Goal: Transaction & Acquisition: Purchase product/service

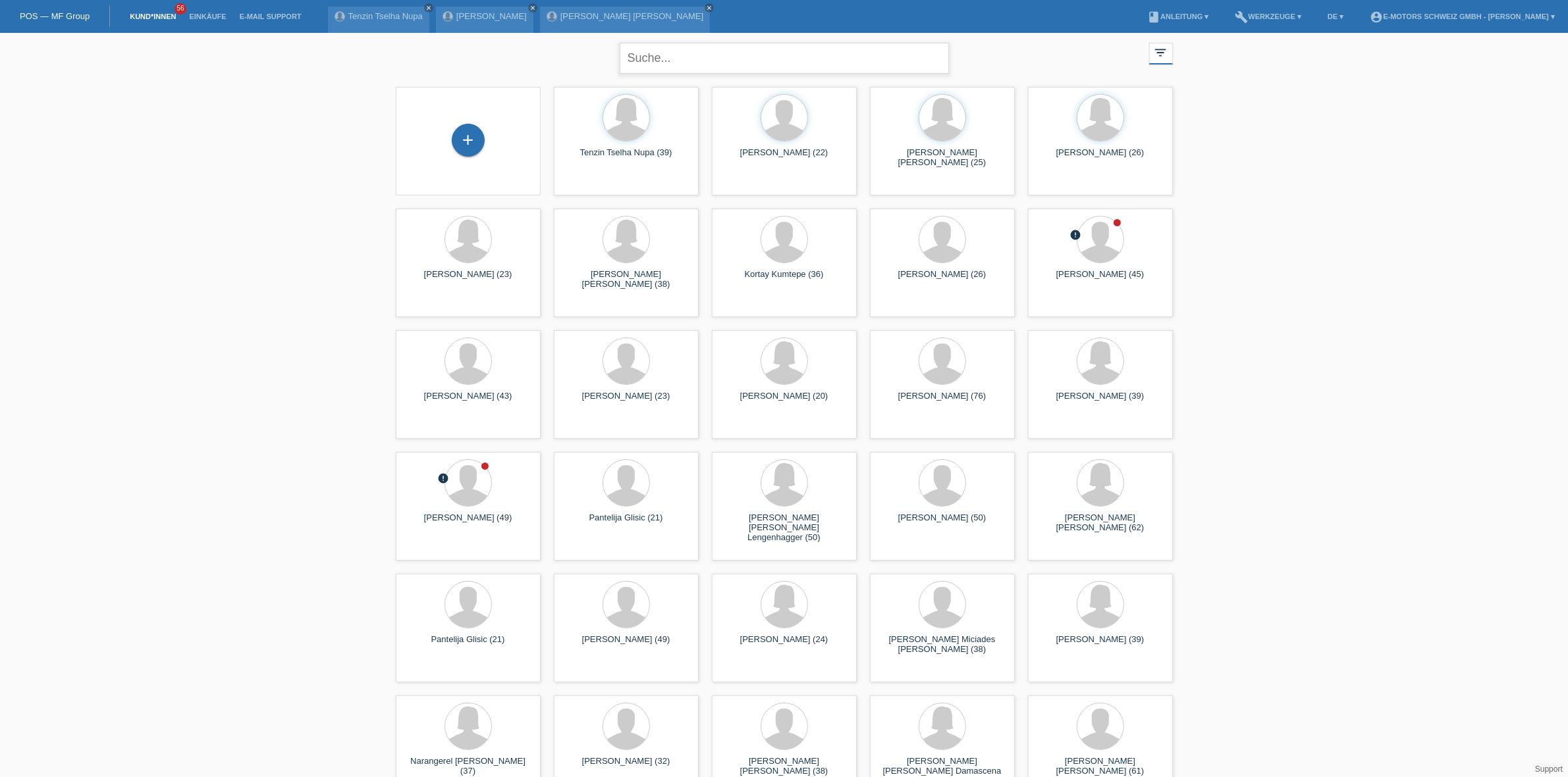
click at [680, 50] on input "text" at bounding box center [784, 58] width 329 height 31
paste input "Ouahid"
type input "Ouahid"
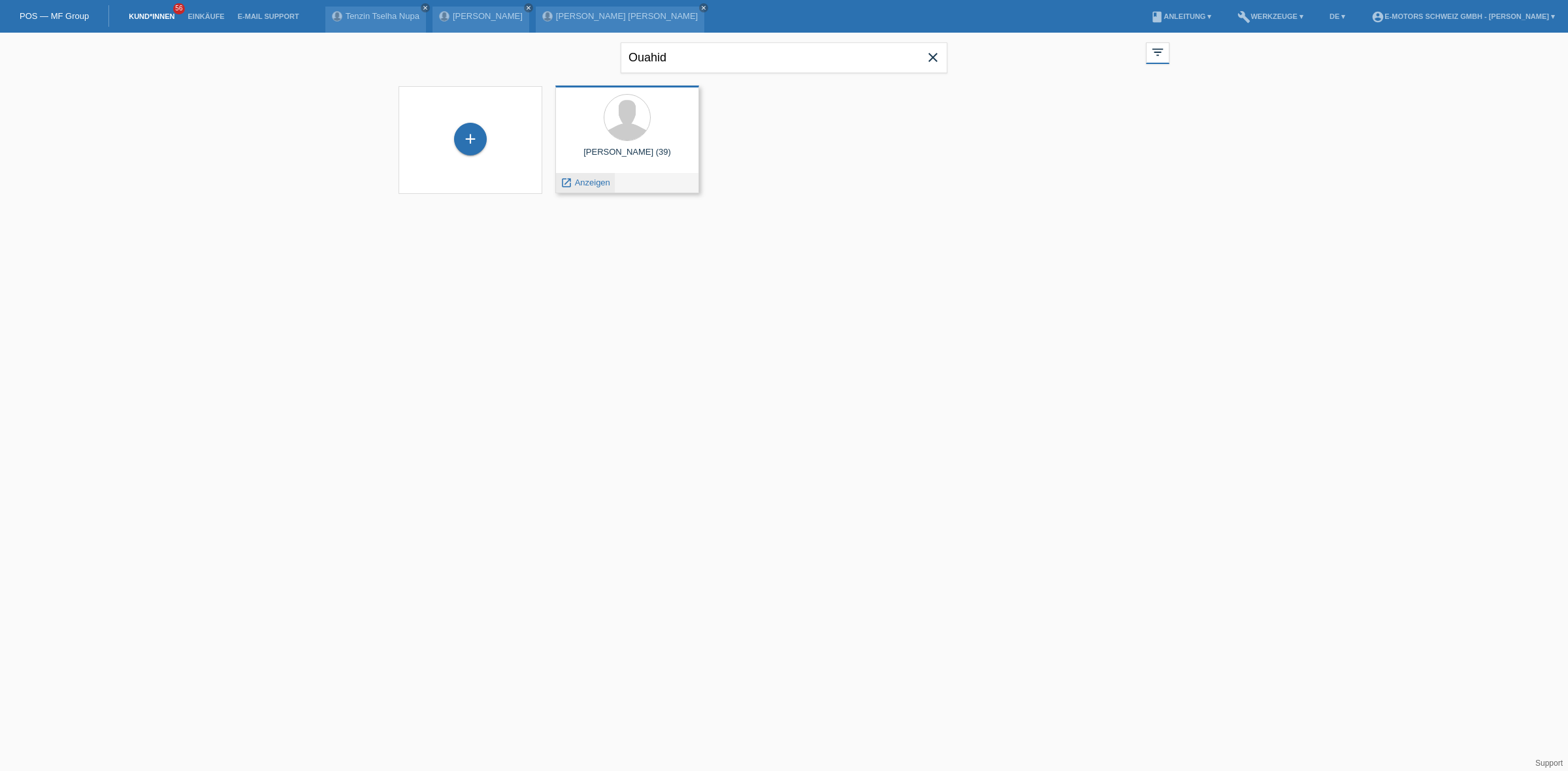
click at [589, 177] on span "Anzeigen" at bounding box center [592, 183] width 35 height 10
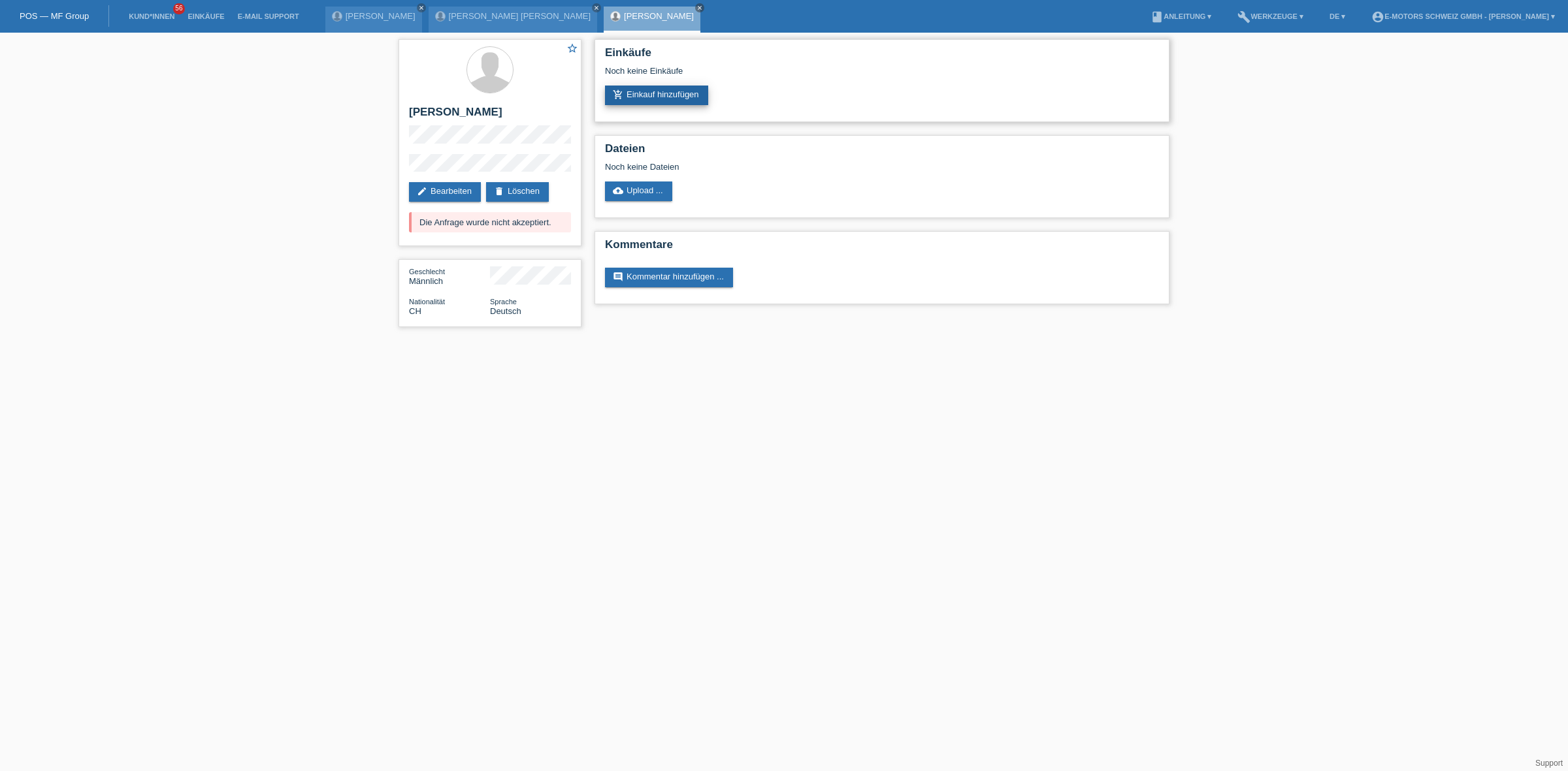
click at [646, 93] on link "add_shopping_cart Einkauf hinzufügen" at bounding box center [657, 95] width 104 height 19
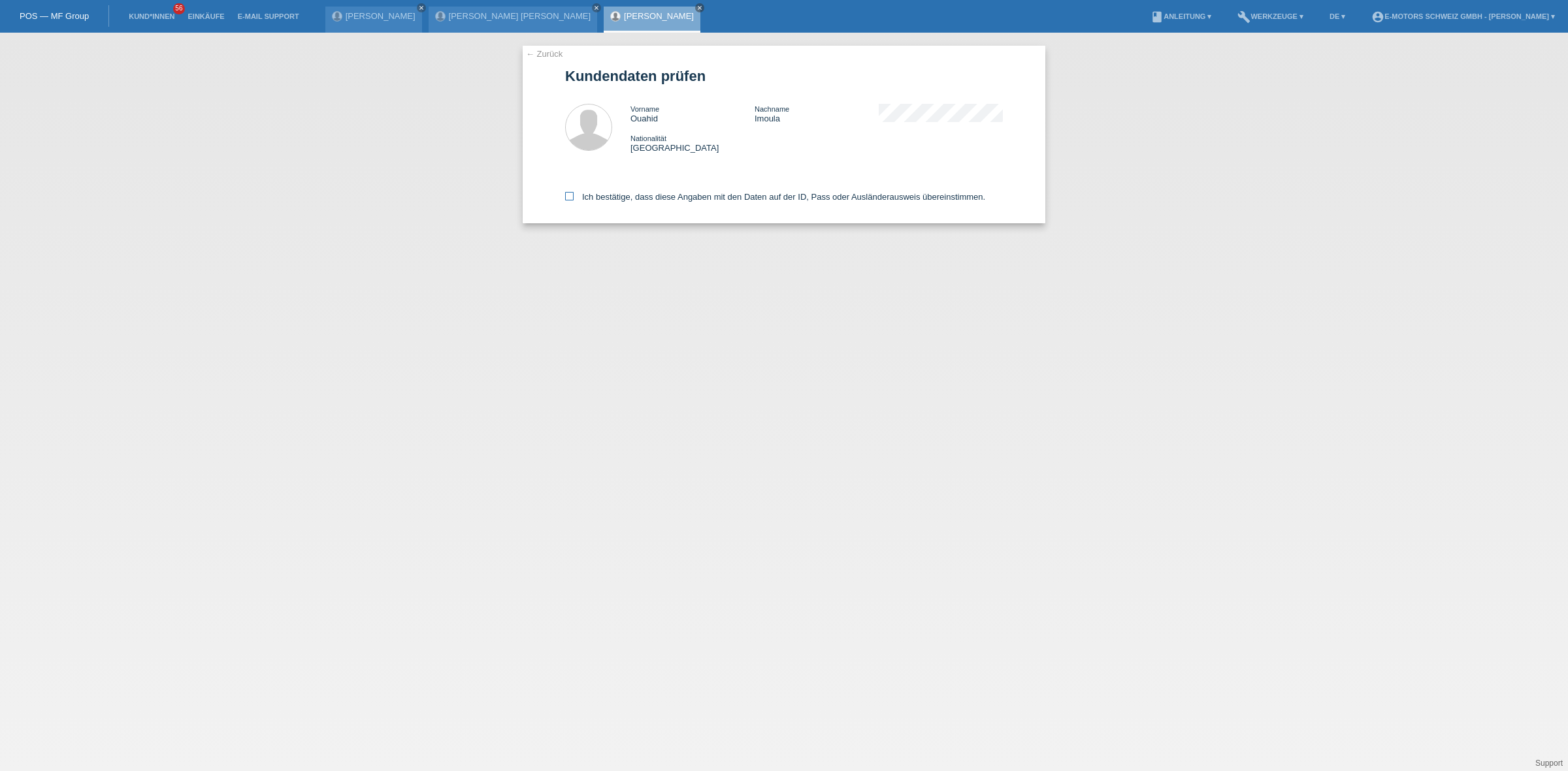
click at [647, 195] on label "Ich bestätige, dass diese Angaben mit den Daten auf der ID, Pass oder Ausländer…" at bounding box center [775, 197] width 420 height 10
click at [574, 195] on input "Ich bestätige, dass diese Angaben mit den Daten auf der ID, Pass oder Ausländer…" at bounding box center [569, 196] width 9 height 9
checkbox input "true"
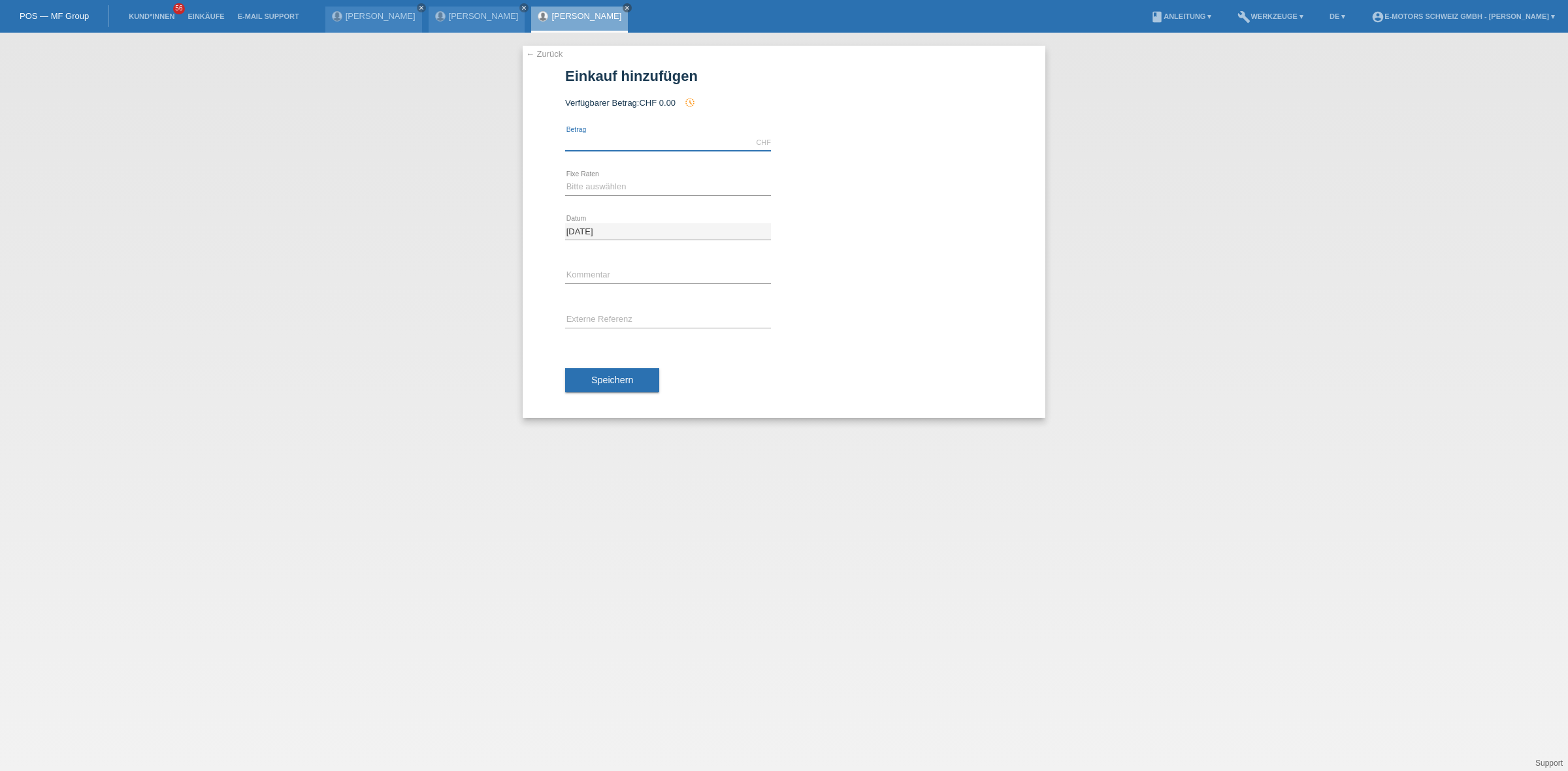
click at [620, 135] on input "text" at bounding box center [668, 142] width 206 height 17
type input "3790.00"
drag, startPoint x: 652, startPoint y: 183, endPoint x: 648, endPoint y: 190, distance: 8.1
click at [652, 183] on select "Bitte auswählen 12 Raten 24 Raten 36 Raten 48 Raten" at bounding box center [668, 187] width 206 height 16
select select "213"
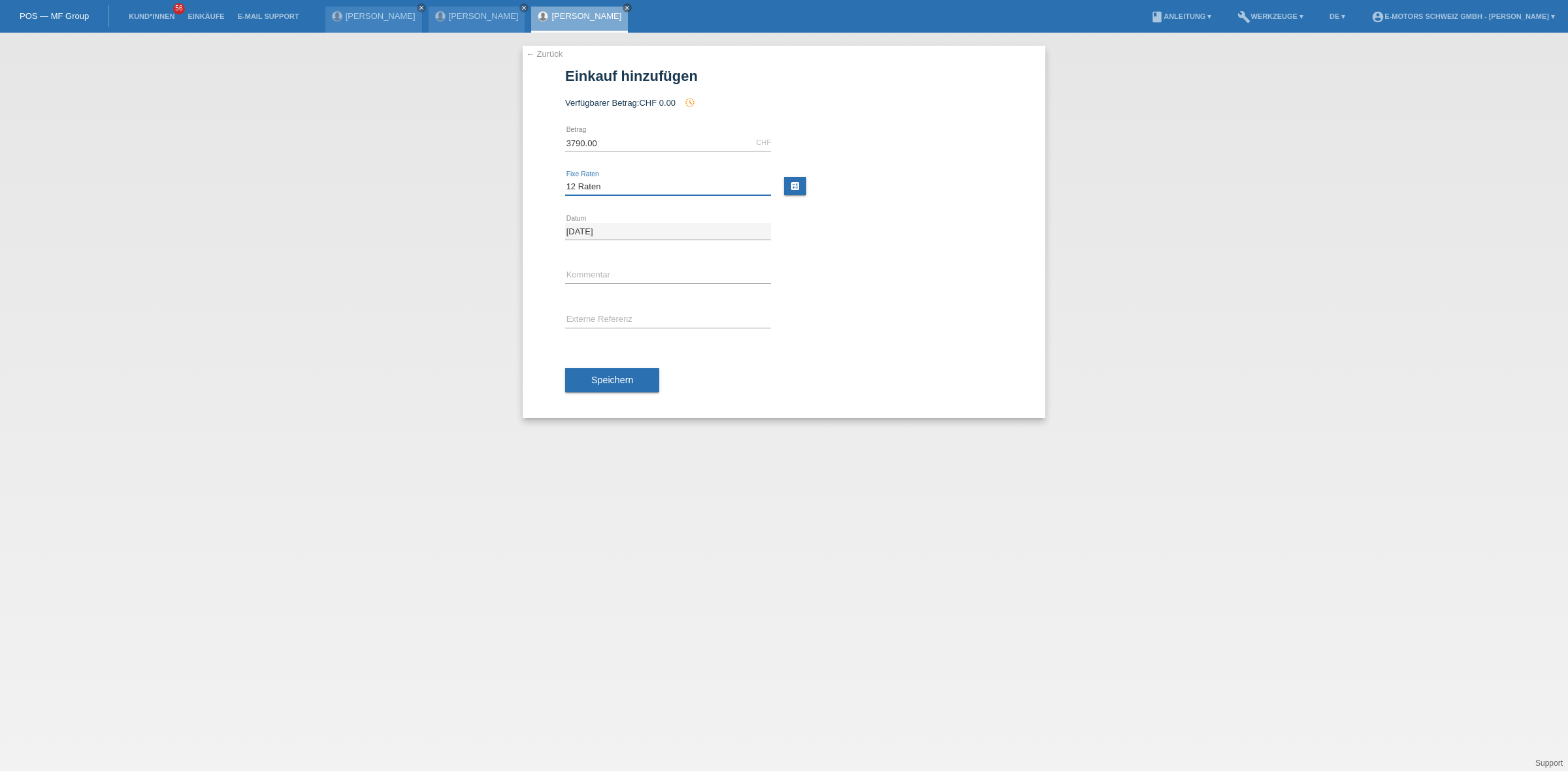
click at [565, 179] on select "Bitte auswählen 12 Raten 24 Raten 36 Raten 48 Raten" at bounding box center [668, 187] width 206 height 16
click at [625, 376] on span "Speichern" at bounding box center [613, 380] width 42 height 11
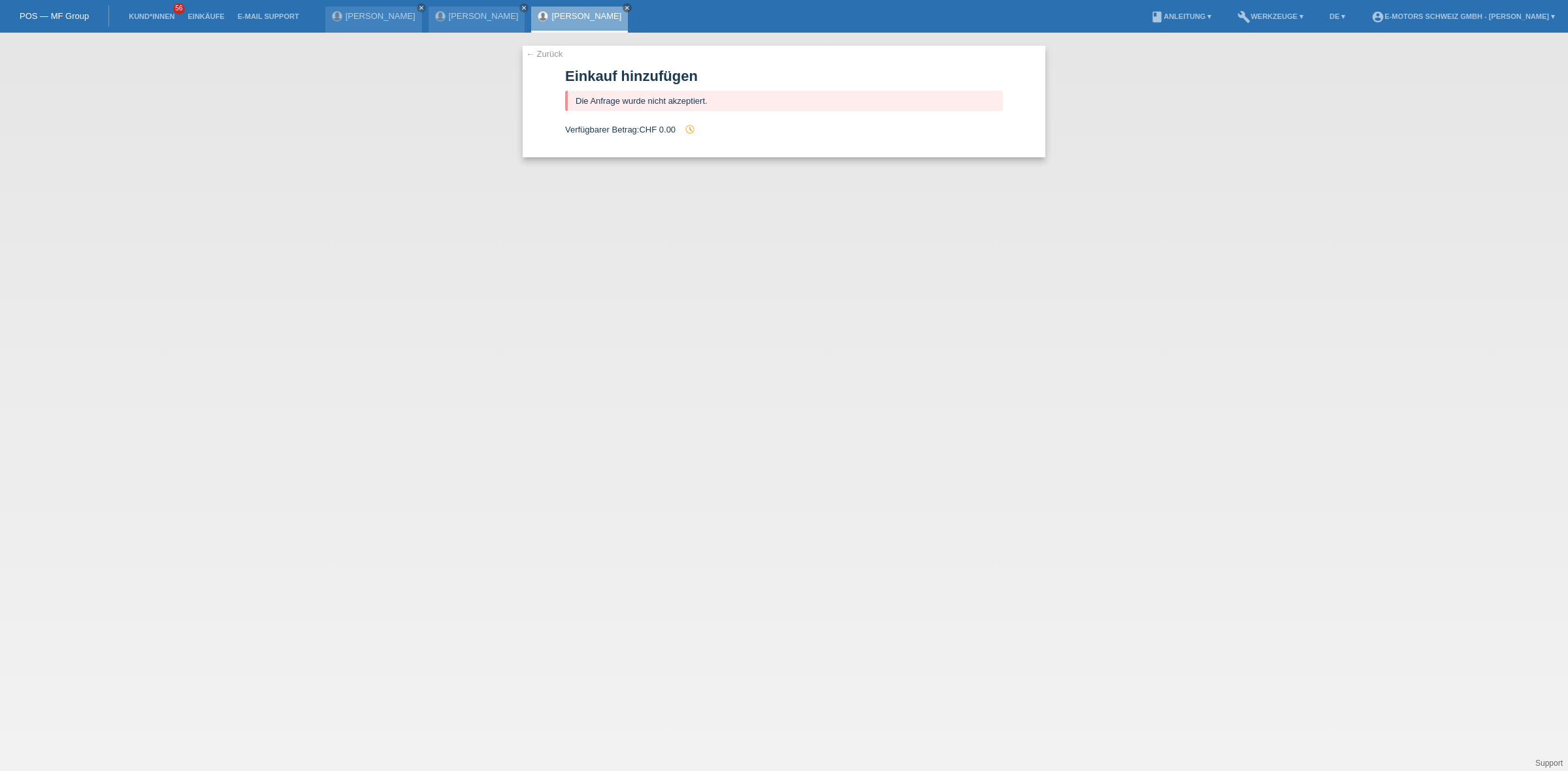
click at [677, 128] on div "Verfügbarer Betrag: CHF 0.00 history_toggle_off" at bounding box center [784, 129] width 438 height 11
drag, startPoint x: 690, startPoint y: 129, endPoint x: 725, endPoint y: 152, distance: 41.9
click at [725, 152] on form "Einkauf hinzufügen Die Anfrage wurde nicht akzeptiert. Verfügbarer Betrag: CHF …" at bounding box center [784, 113] width 438 height 90
click at [707, 141] on form "Einkauf hinzufügen Die Anfrage wurde nicht akzeptiert. Verfügbarer Betrag: CHF …" at bounding box center [784, 113] width 438 height 90
click at [147, 18] on link "Kund*innen" at bounding box center [152, 16] width 59 height 8
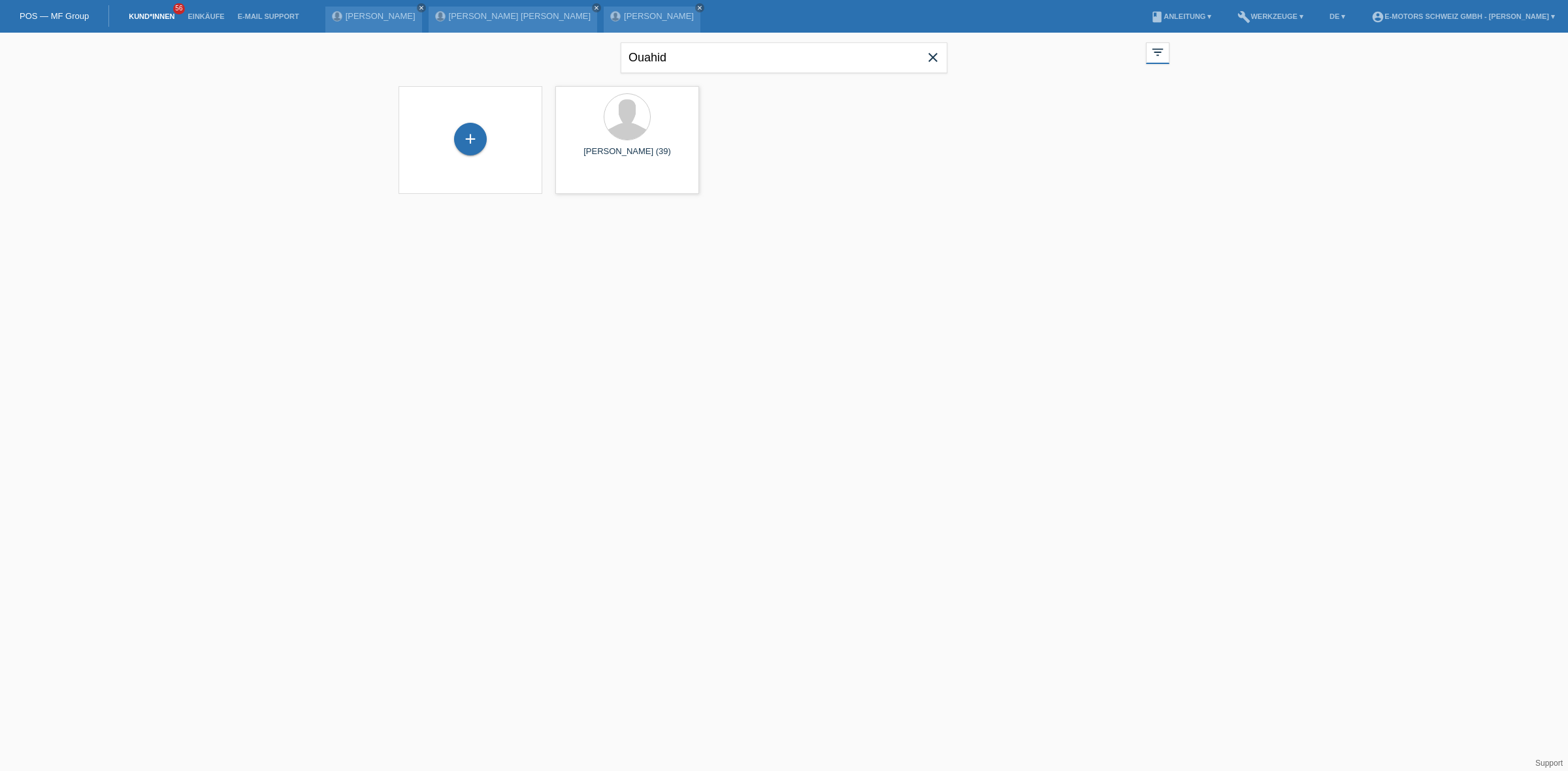
click at [927, 61] on icon "close" at bounding box center [933, 57] width 16 height 16
click at [213, 11] on li "Einkäufe" at bounding box center [206, 17] width 50 height 33
click at [203, 18] on link "Einkäufe" at bounding box center [206, 16] width 50 height 8
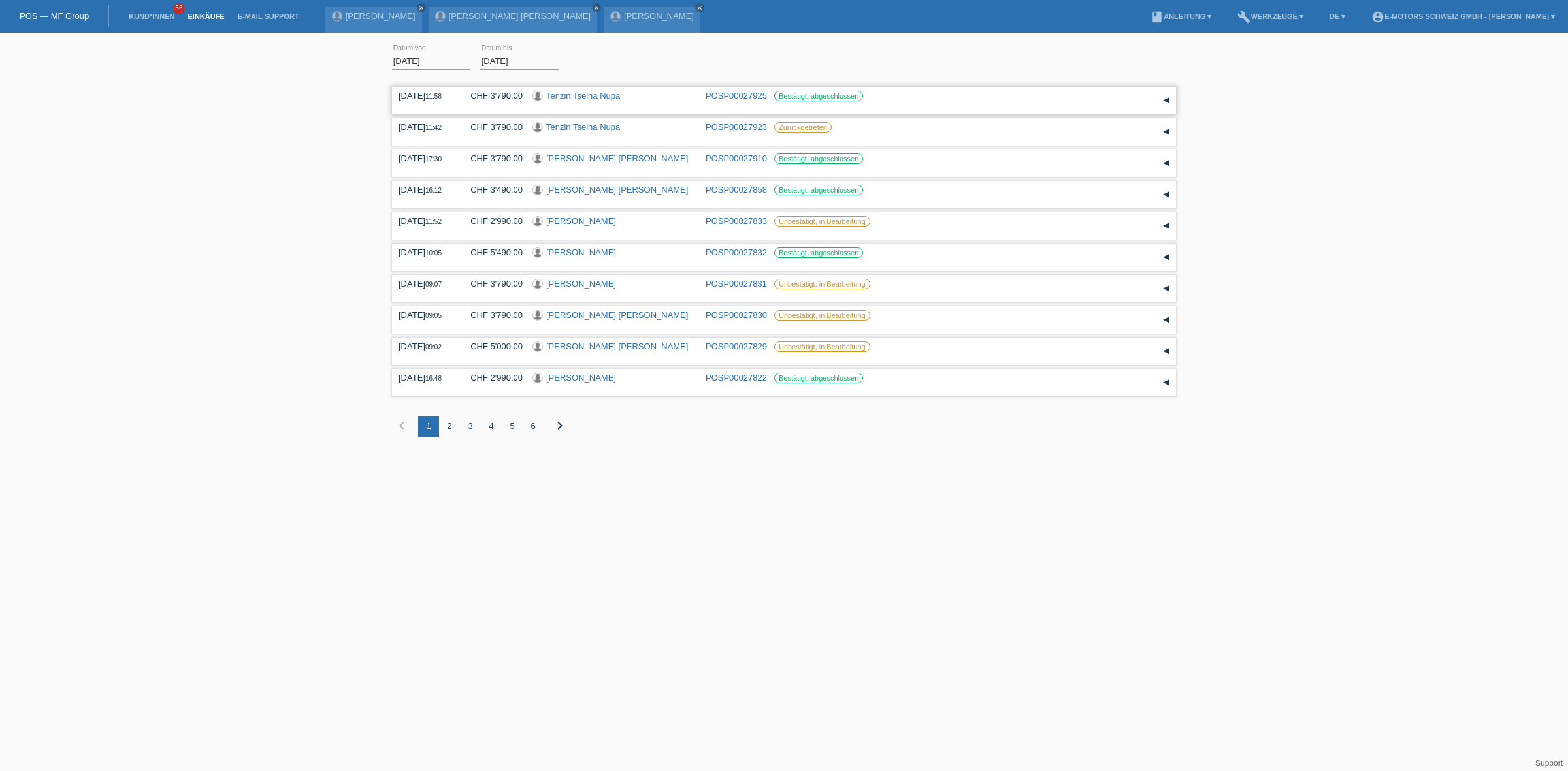
click at [575, 91] on link "Tenzin Tselha Nupa" at bounding box center [583, 96] width 74 height 10
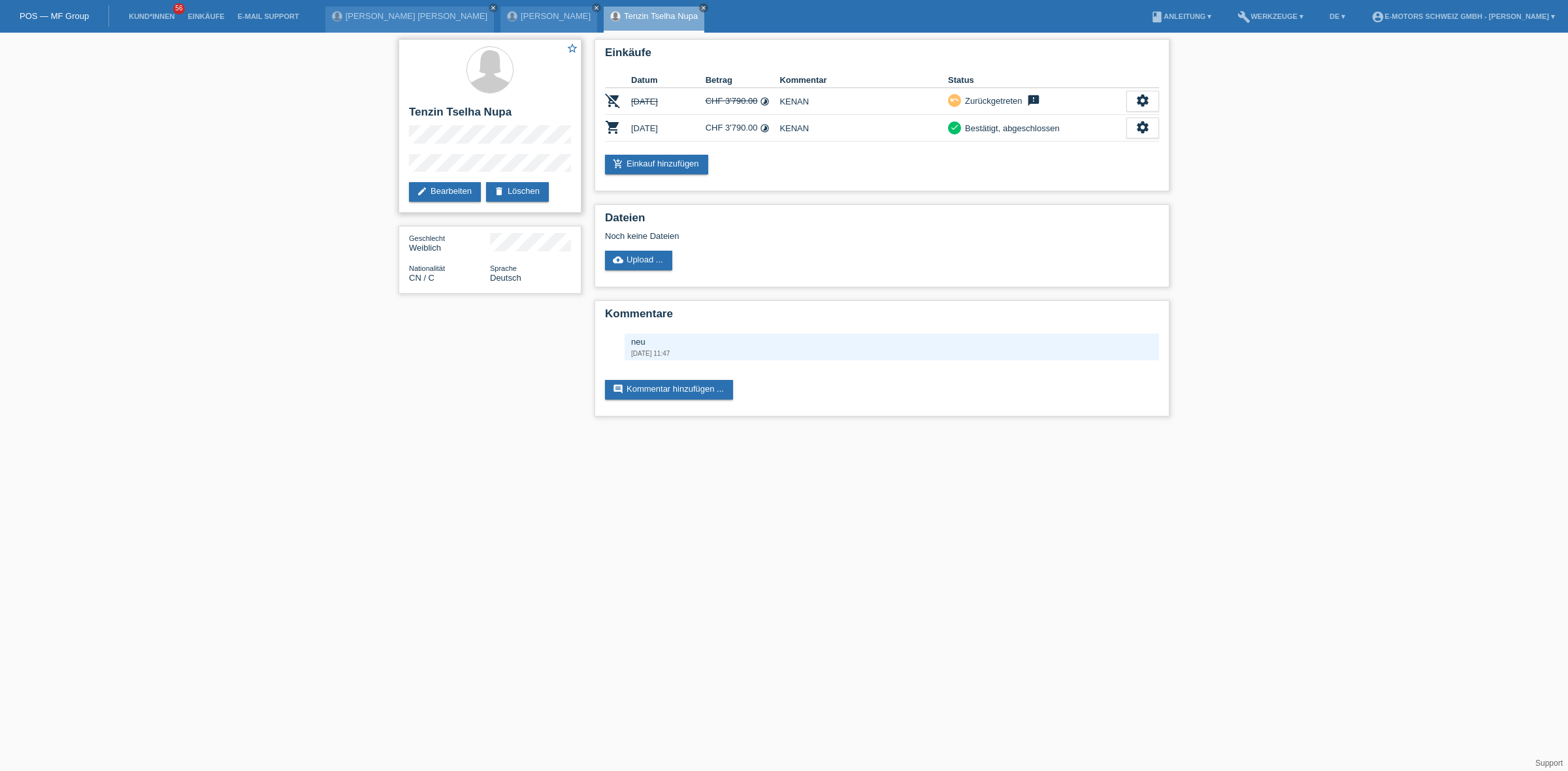
click at [415, 112] on h2 "Tenzin Tselha Nupa" at bounding box center [490, 115] width 162 height 19
drag, startPoint x: 415, startPoint y: 112, endPoint x: 497, endPoint y: 108, distance: 82.1
click at [501, 111] on h2 "Tenzin Tselha Nupa" at bounding box center [490, 115] width 162 height 19
copy h2 "Tenzin Tselha Nupa"
click at [398, 145] on div "star_border Tenzin Tselha Nupa edit Bearbeiten delete Löschen Geschlecht Weibli…" at bounding box center [490, 170] width 196 height 274
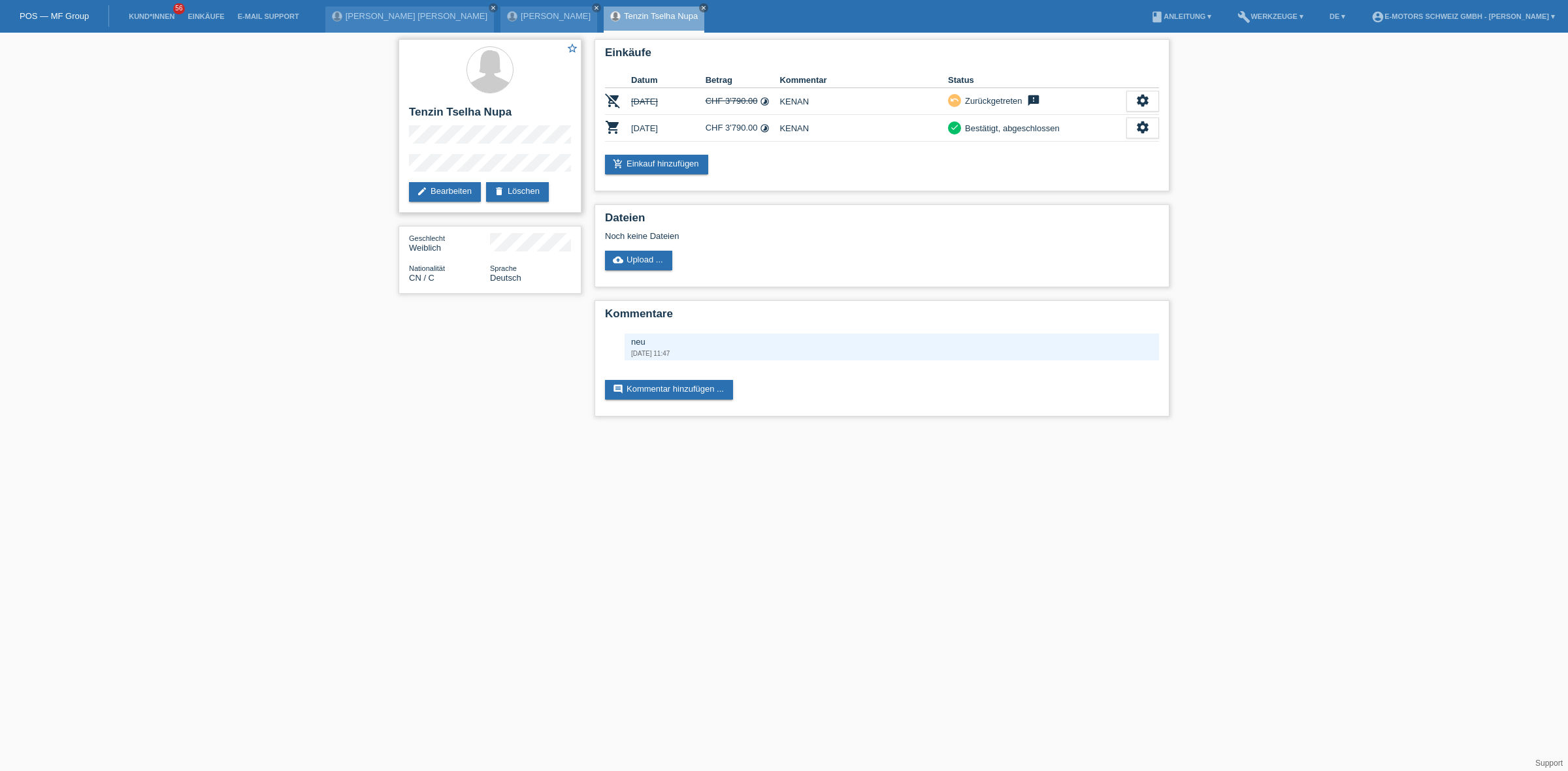
click at [407, 163] on div "star_border Tenzin Tselha Nupa edit Bearbeiten delete Löschen" at bounding box center [490, 126] width 183 height 174
click at [207, 17] on link "Einkäufe" at bounding box center [206, 16] width 50 height 8
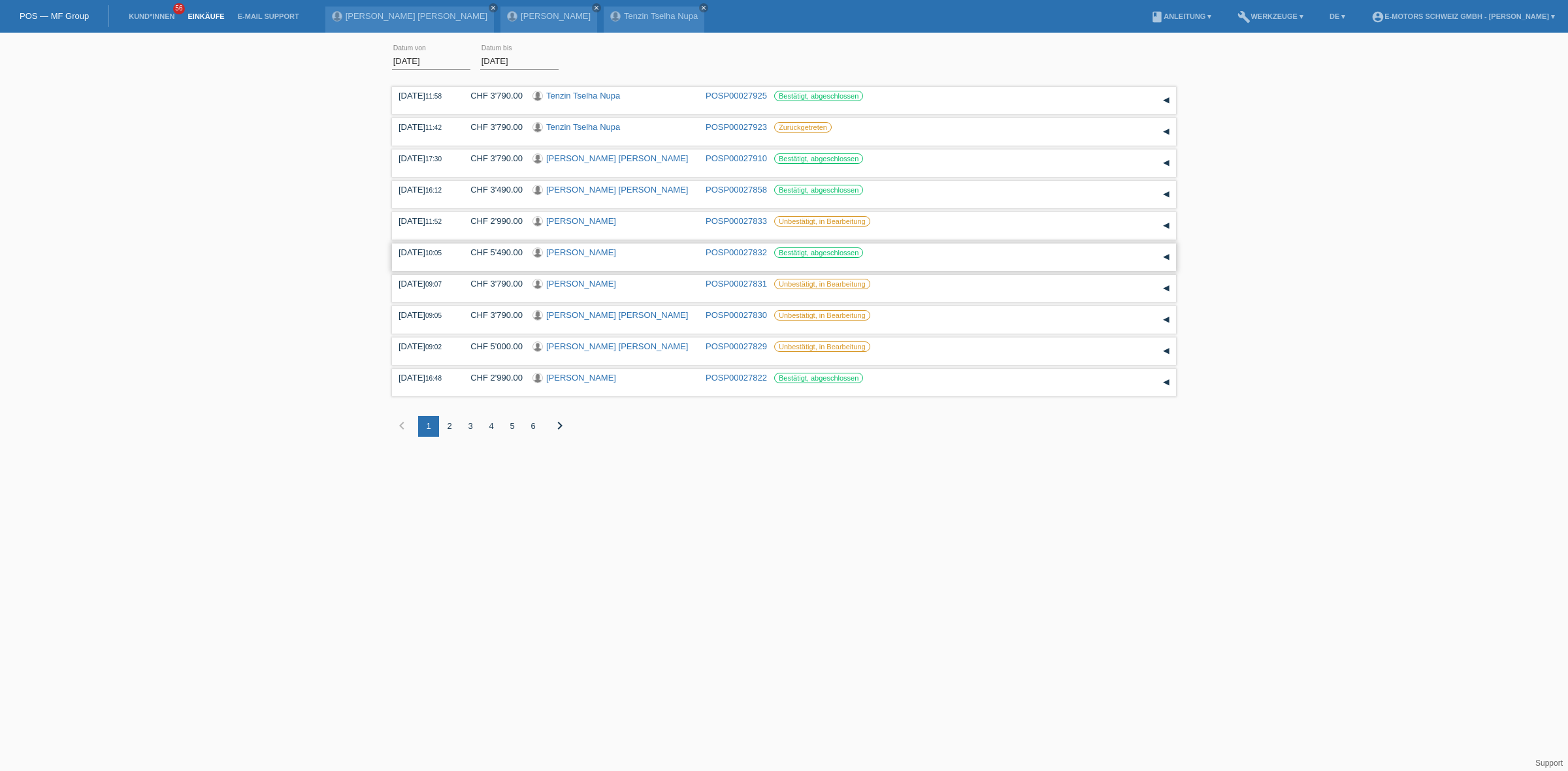
click at [563, 252] on link "[PERSON_NAME]" at bounding box center [581, 252] width 70 height 10
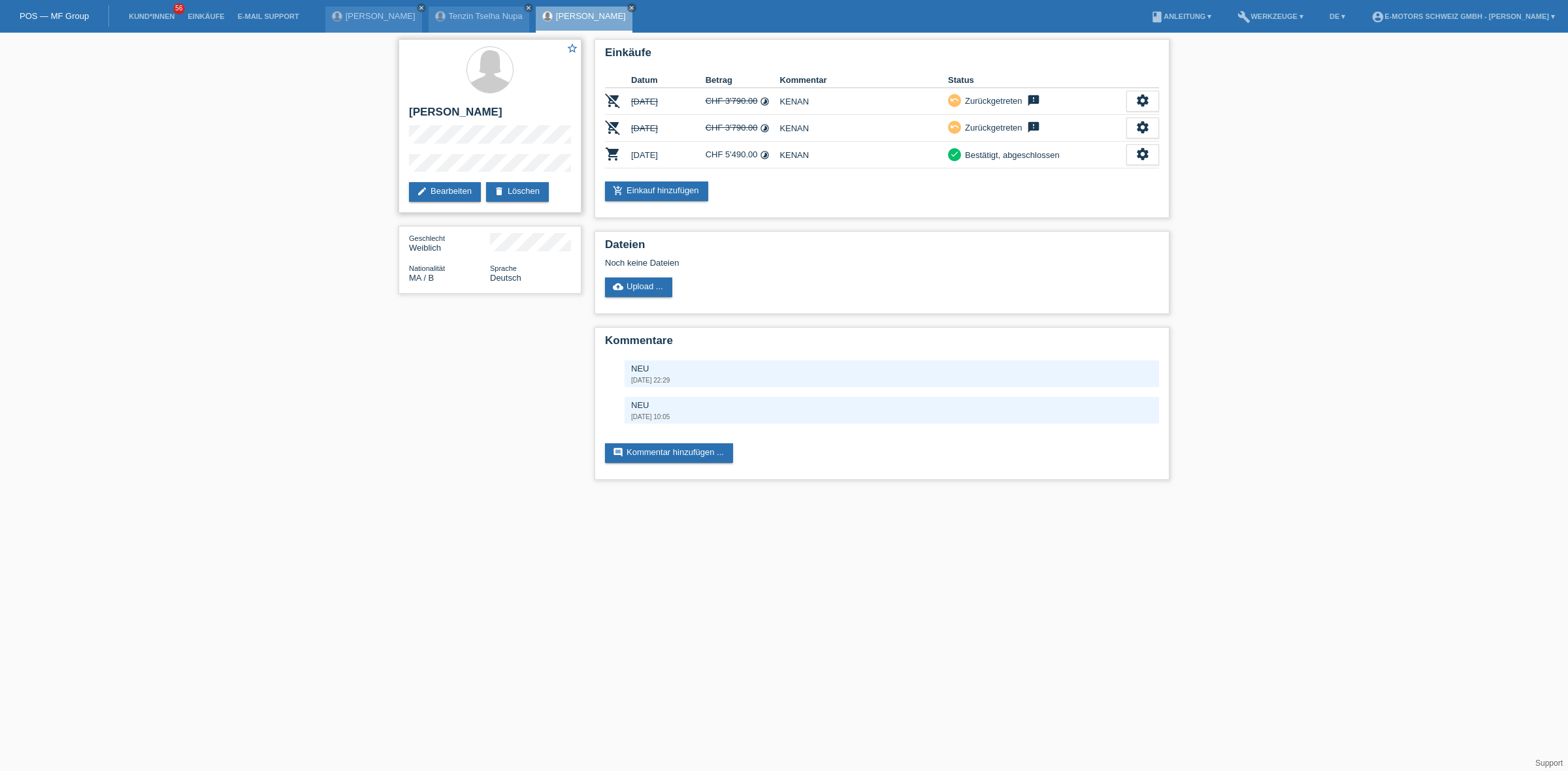
click at [430, 108] on h2 "[PERSON_NAME]" at bounding box center [490, 115] width 162 height 19
click at [452, 110] on h2 "[PERSON_NAME]" at bounding box center [490, 115] width 162 height 19
drag, startPoint x: 452, startPoint y: 110, endPoint x: 404, endPoint y: 102, distance: 48.7
click at [404, 102] on div "star_border [PERSON_NAME] edit Bearbeiten delete Löschen" at bounding box center [490, 126] width 183 height 174
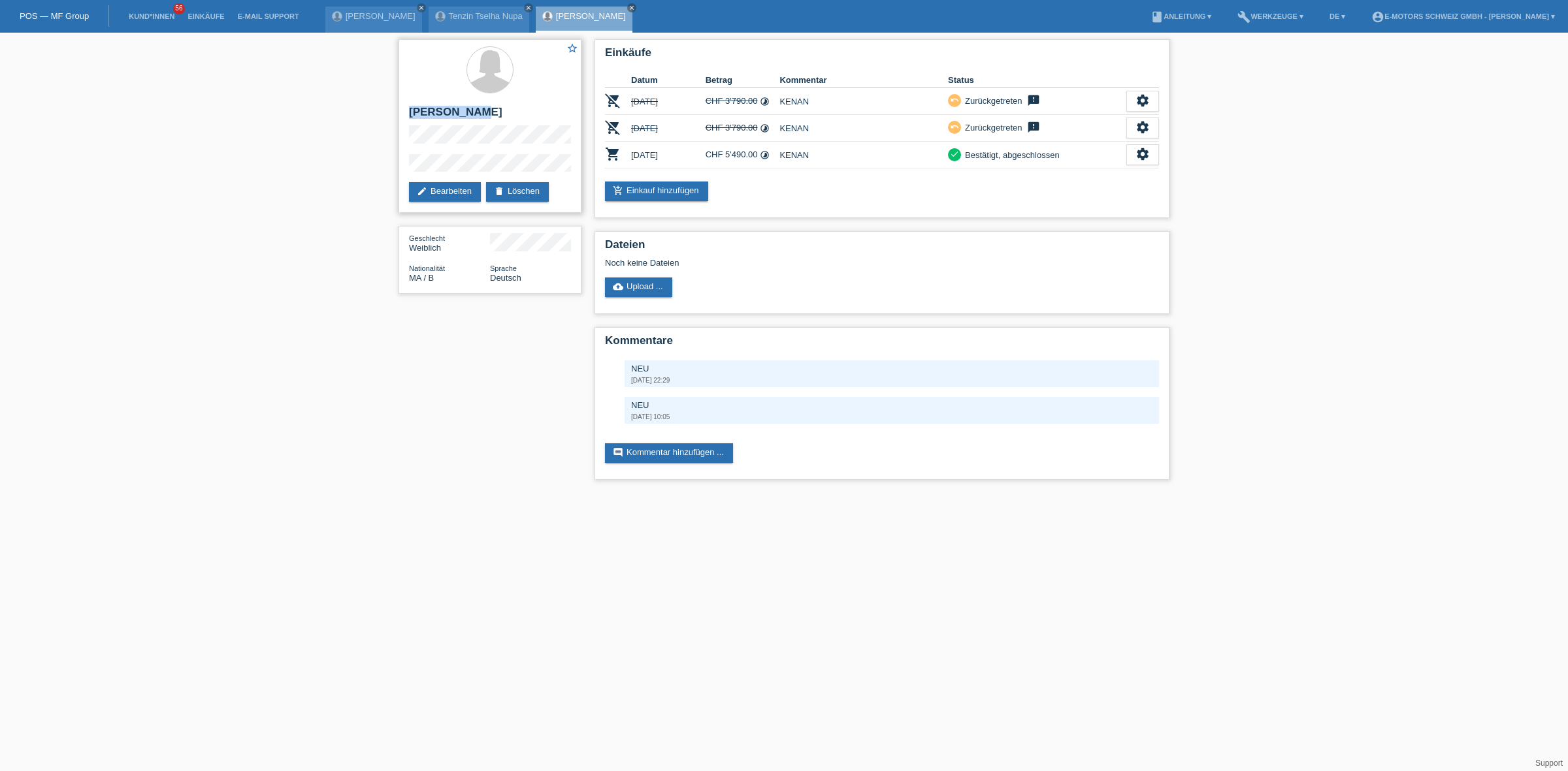
copy h2 "[PERSON_NAME]"
click at [398, 150] on div "star_border [PERSON_NAME] edit Bearbeiten delete Löschen" at bounding box center [490, 126] width 183 height 174
click at [407, 165] on div "star_border [PERSON_NAME] edit Bearbeiten delete Löschen" at bounding box center [490, 126] width 183 height 174
click at [203, 18] on link "Einkäufe" at bounding box center [206, 16] width 50 height 8
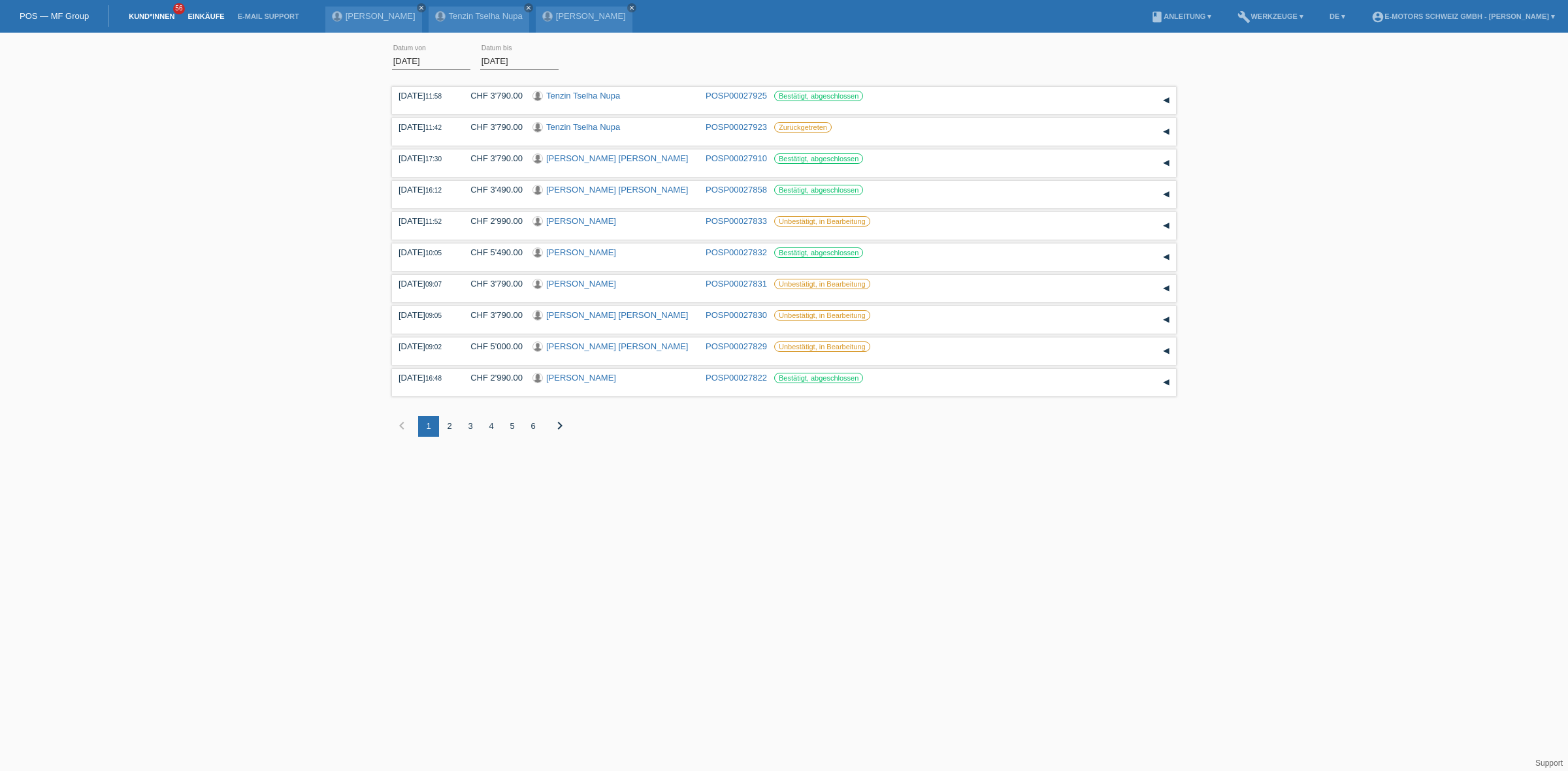
click at [165, 14] on link "Kund*innen" at bounding box center [152, 16] width 59 height 8
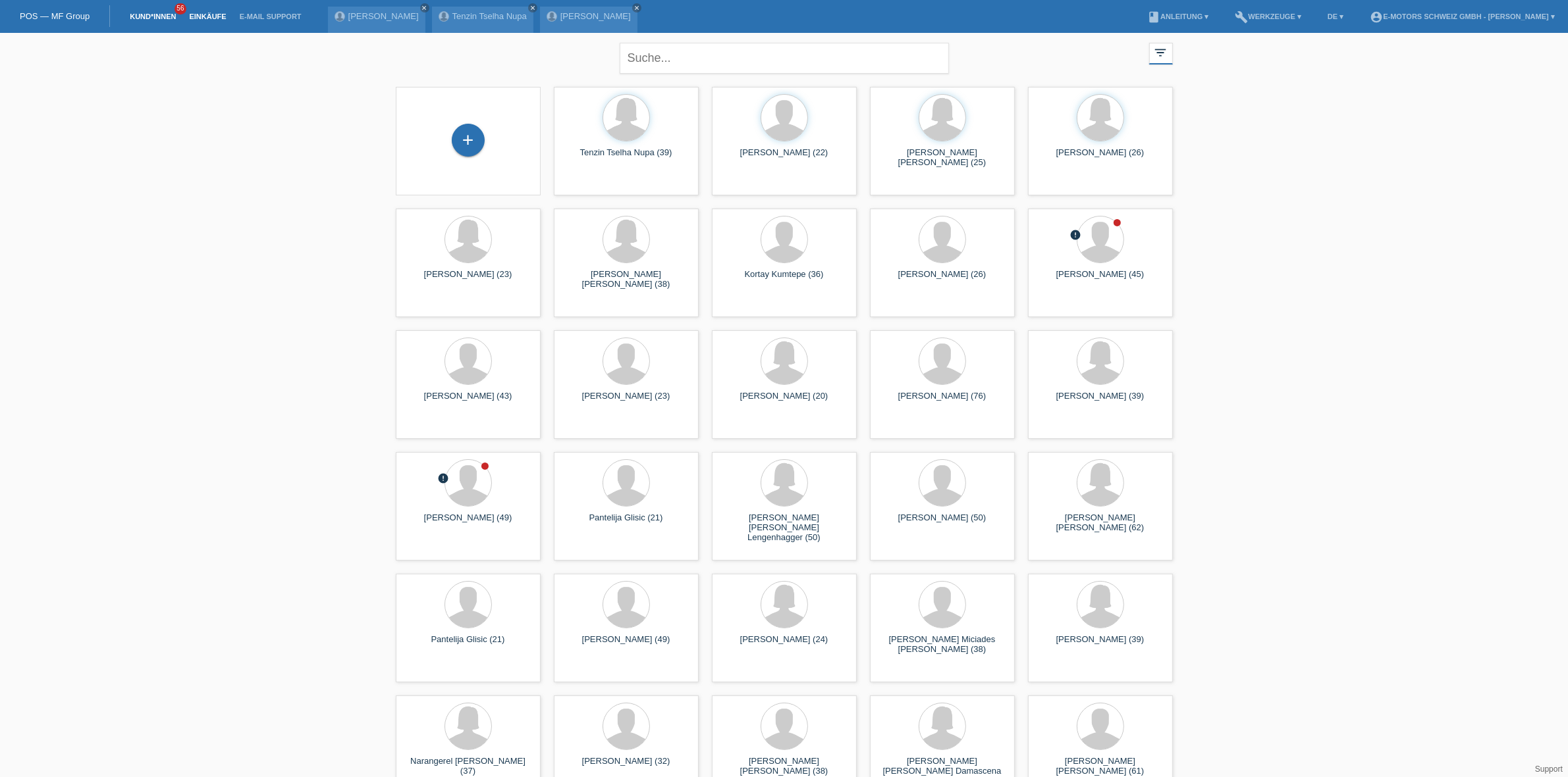
click at [193, 14] on link "Einkäufe" at bounding box center [207, 16] width 50 height 8
